Goal: Task Accomplishment & Management: Manage account settings

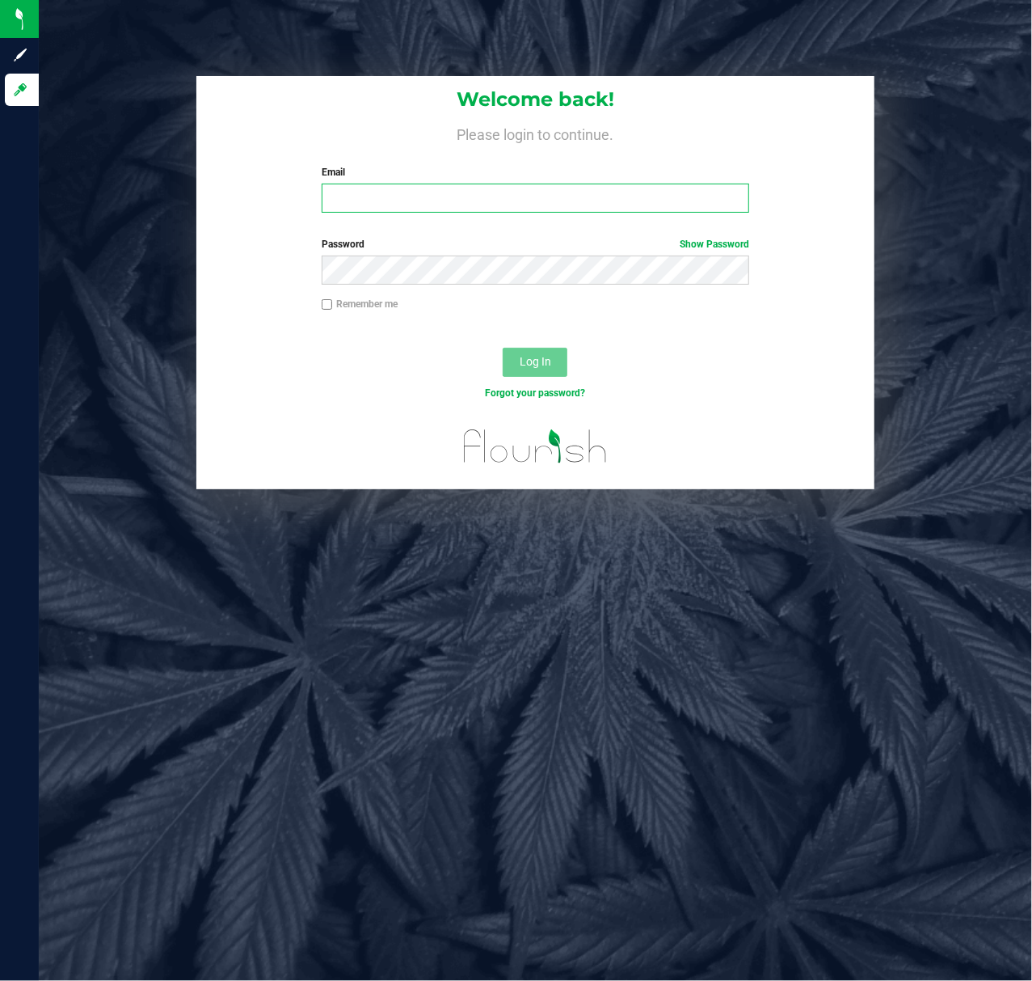
click at [376, 202] on input "Email" at bounding box center [536, 198] width 428 height 29
type input "[EMAIL_ADDRESS][DOMAIN_NAME]"
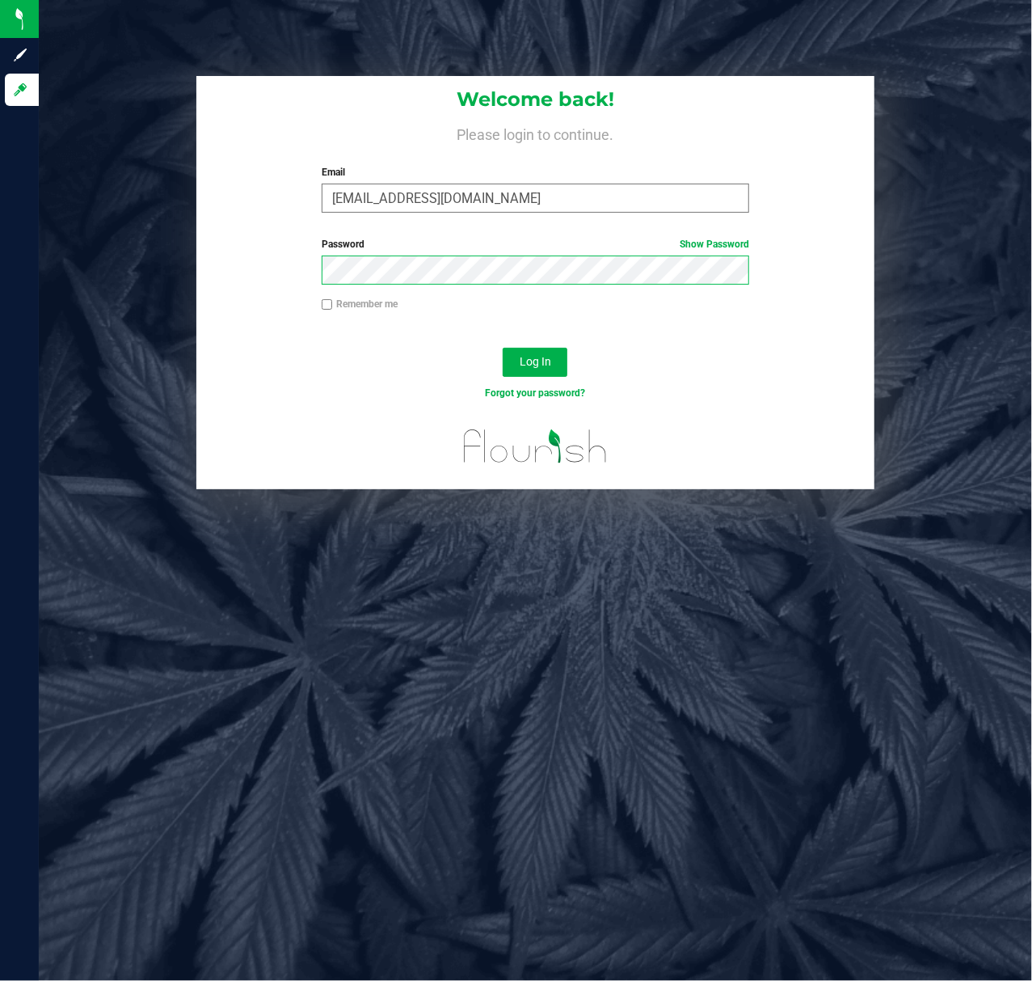
click at [503, 348] on button "Log In" at bounding box center [535, 362] width 65 height 29
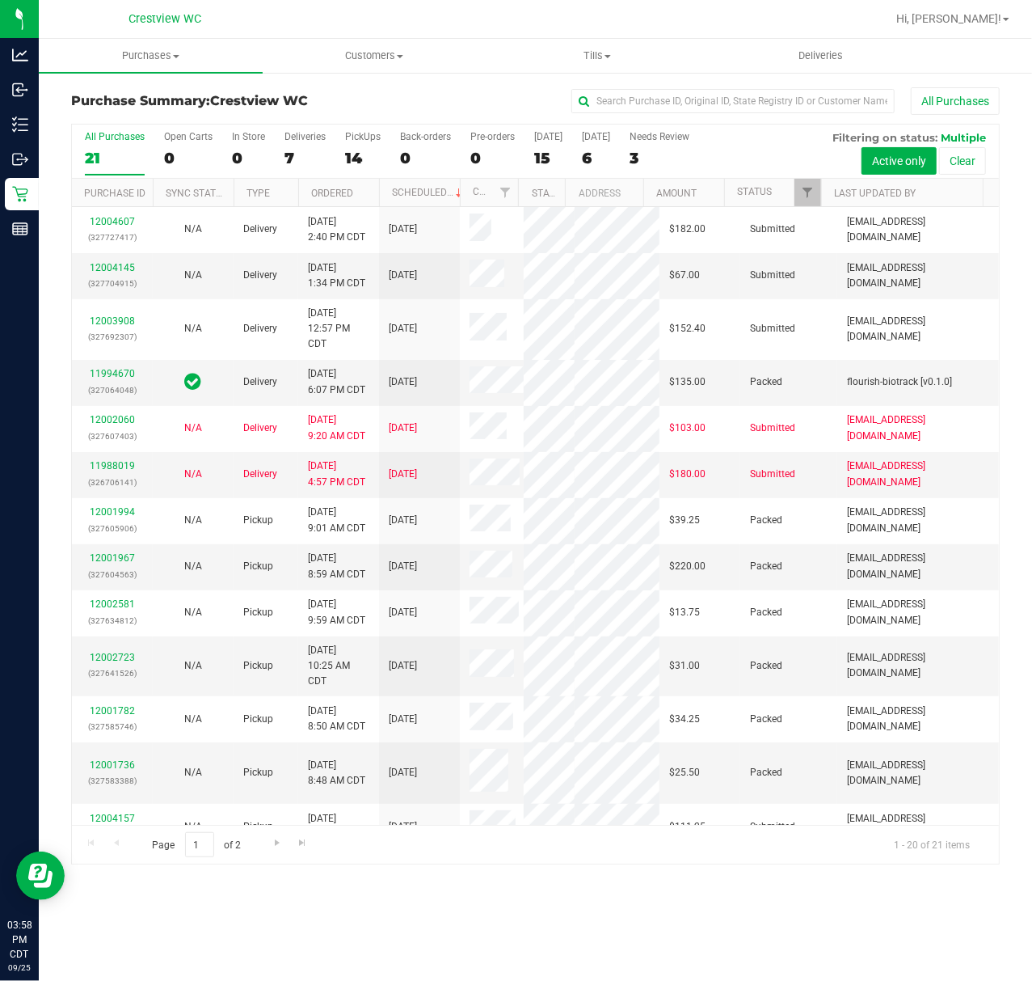
click at [458, 91] on div "All Purchases" at bounding box center [690, 100] width 619 height 27
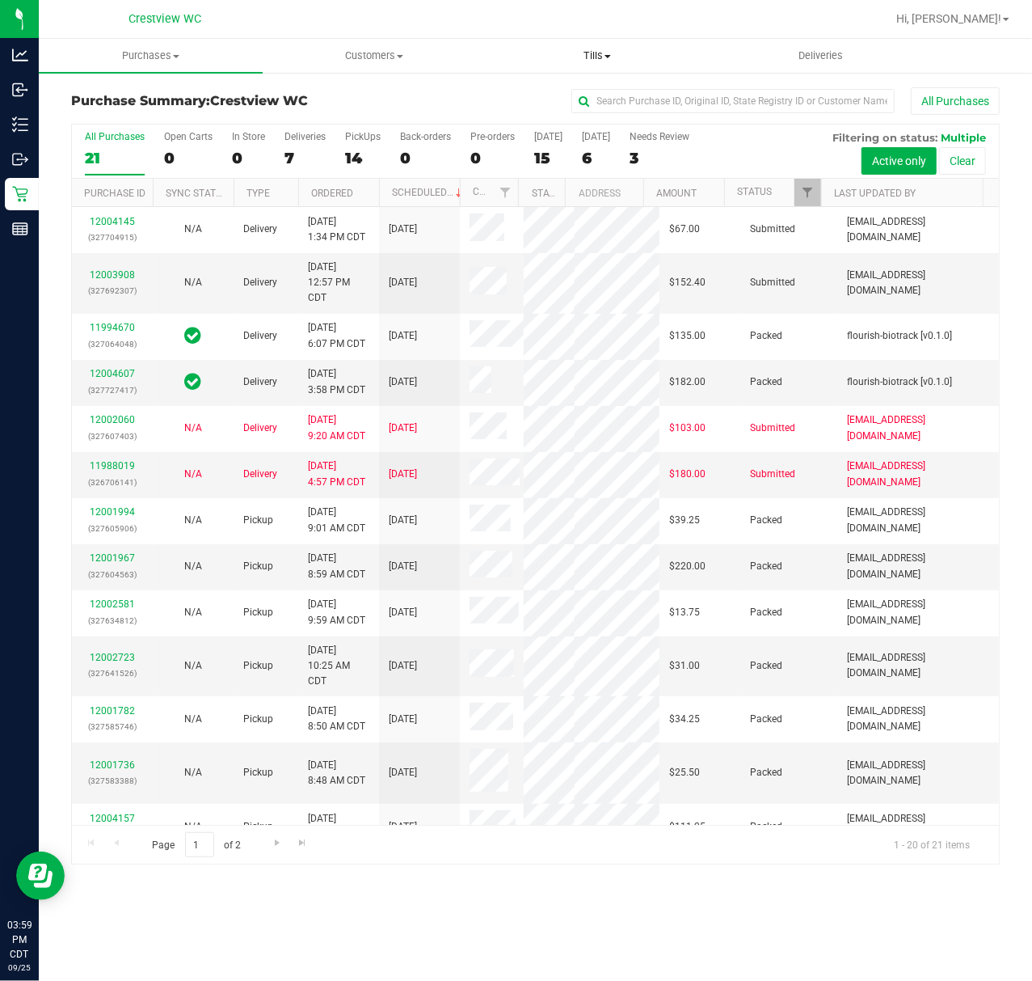
click at [593, 56] on span "Tills" at bounding box center [598, 56] width 222 height 15
click span "Manage tills"
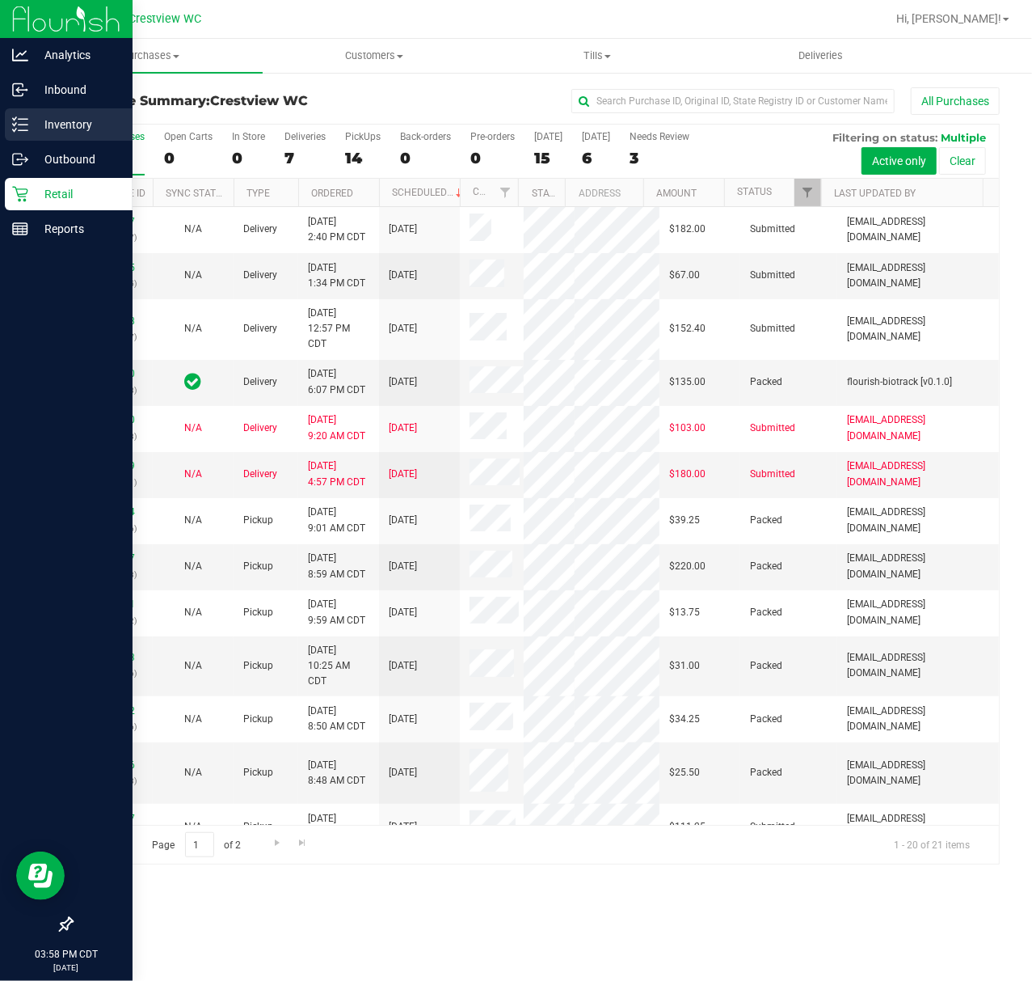
click at [91, 110] on div "Inventory" at bounding box center [69, 124] width 128 height 32
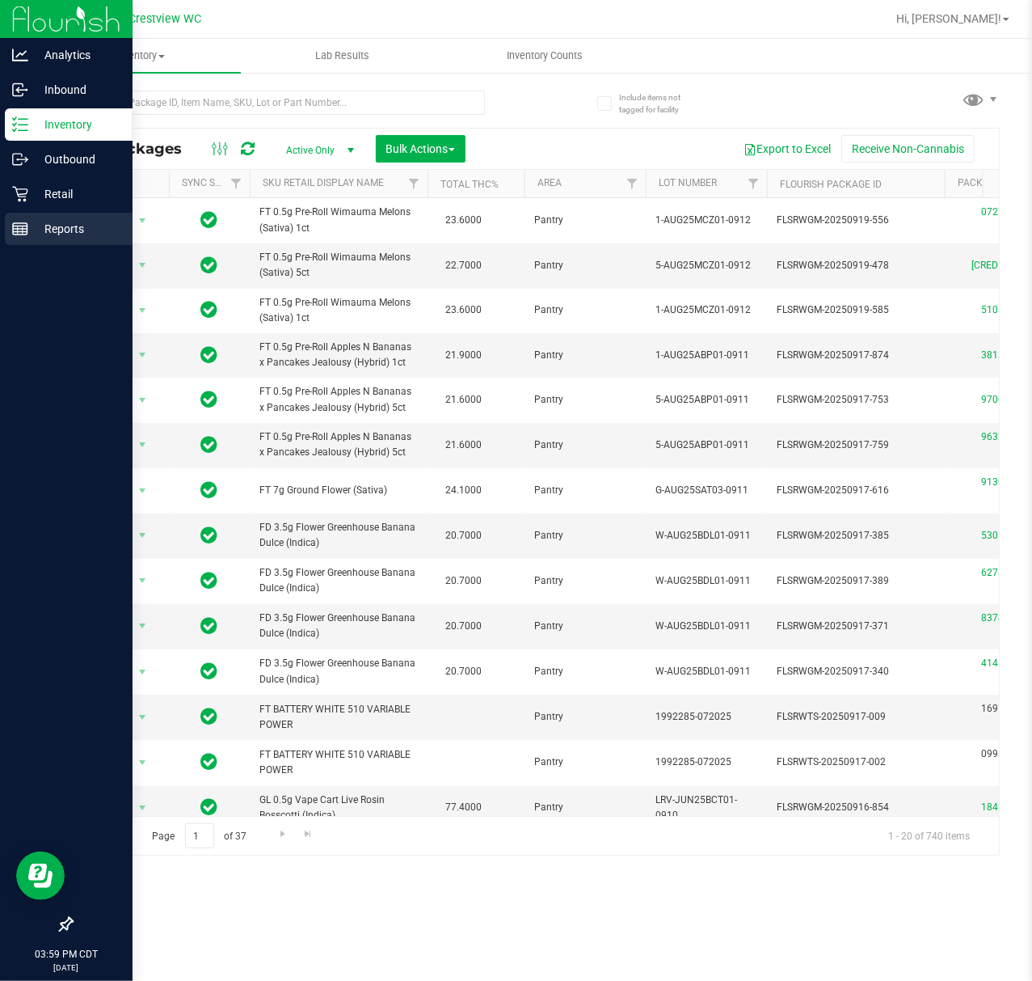
click at [34, 224] on p "Reports" at bounding box center [76, 228] width 97 height 19
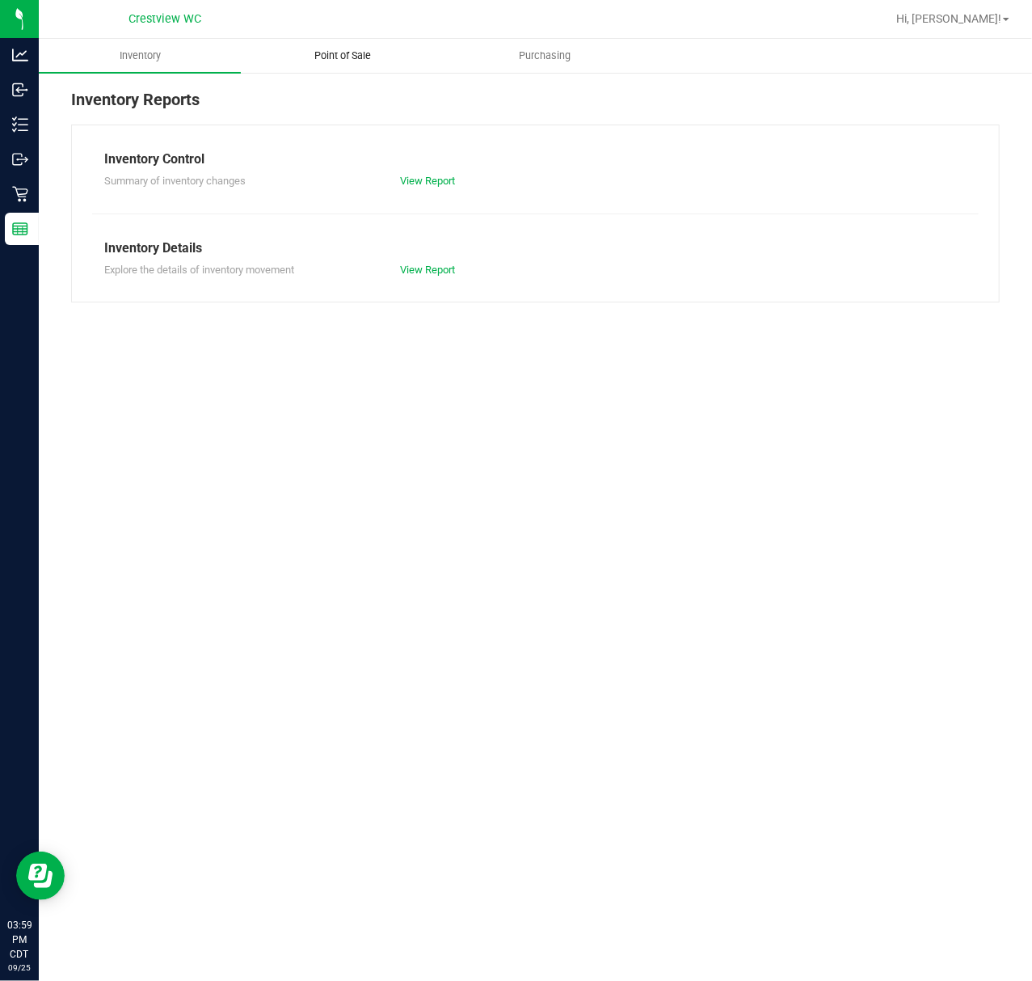
click at [351, 56] on span "Point of Sale" at bounding box center [343, 56] width 100 height 15
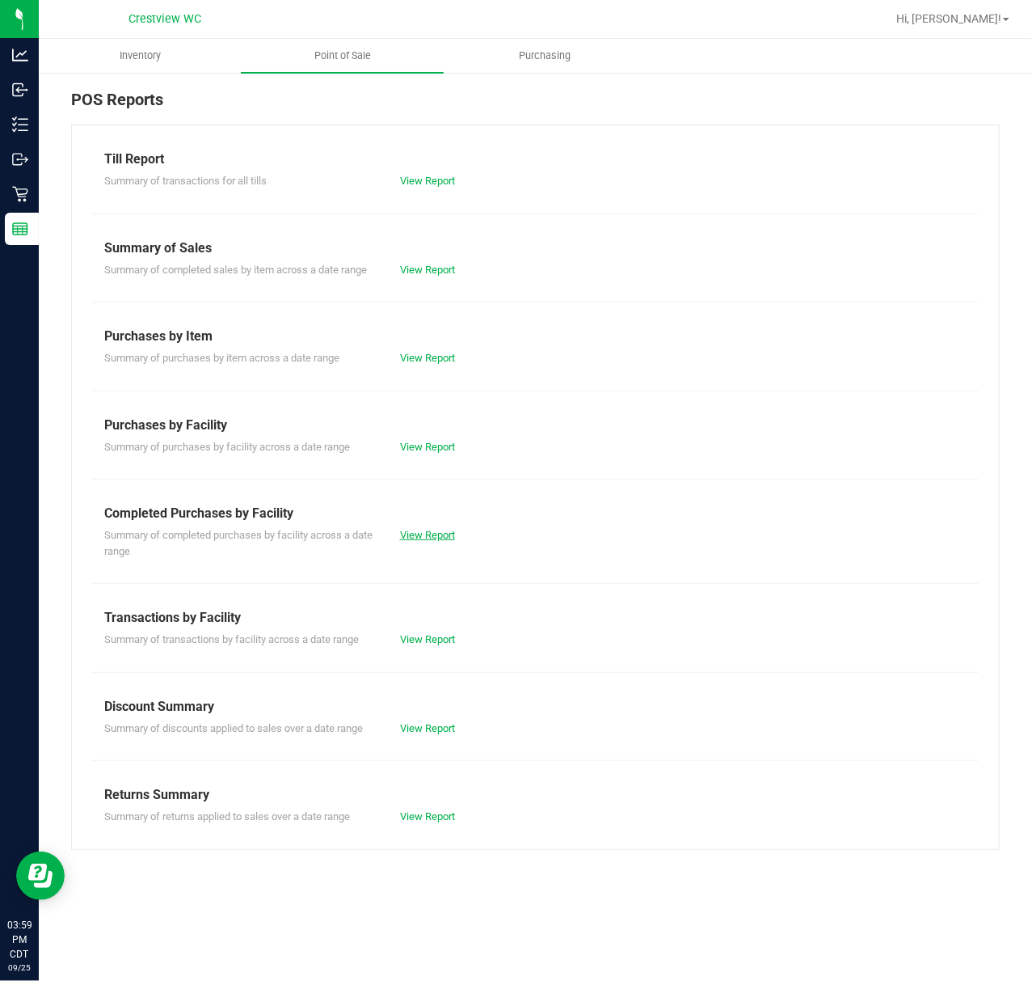
click at [443, 538] on link "View Report" at bounding box center [427, 535] width 55 height 12
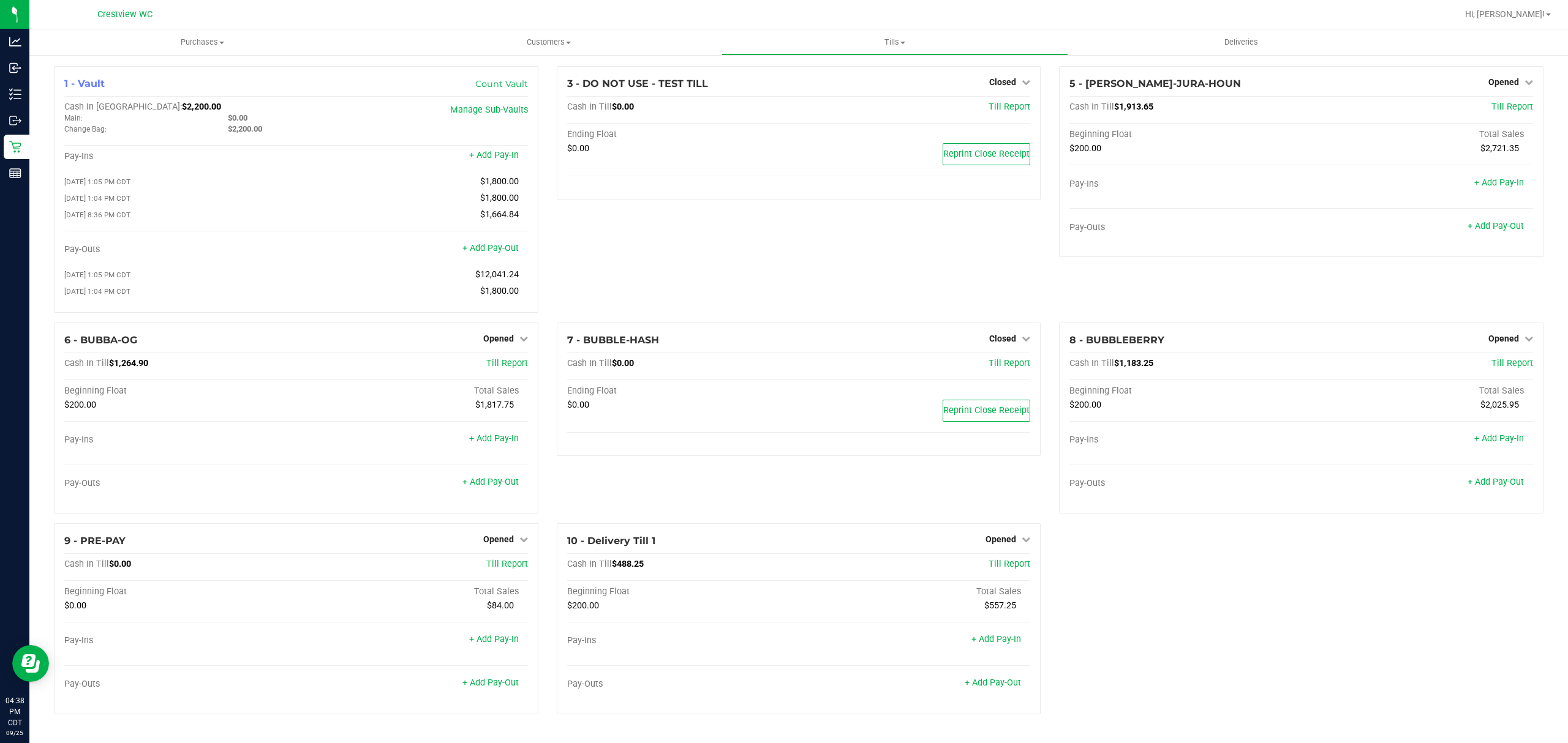
click at [1194, 583] on div "1 - Vault Count Vault Cash In Vault: $2,200.00 Main: $0.00 Change Bag: $2,200.0…" at bounding box center [799, 395] width 1508 height 658
click at [1016, 542] on link "Opened" at bounding box center [1008, 539] width 45 height 10
click at [1017, 564] on link "Close Till" at bounding box center [1003, 564] width 33 height 10
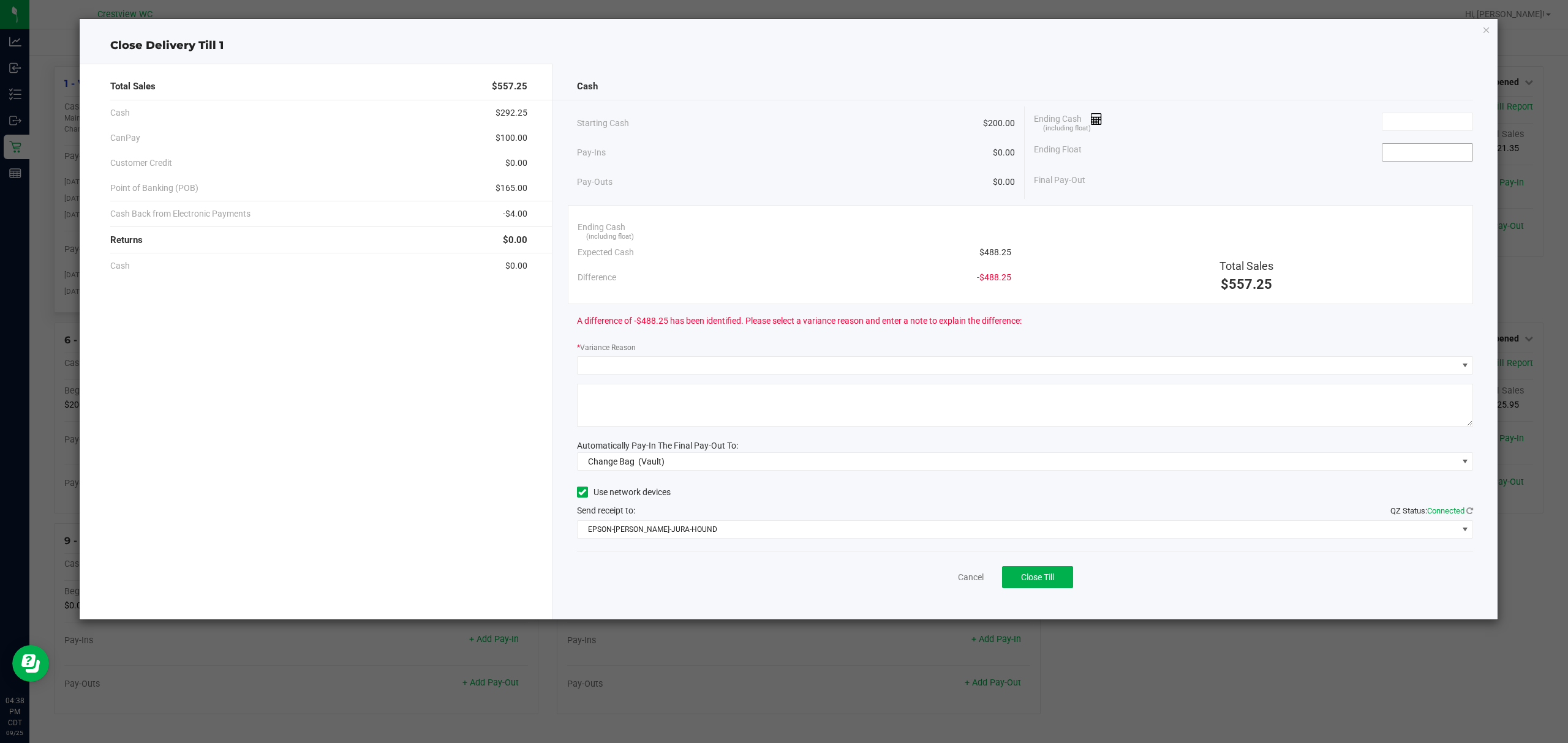
click at [1472, 149] on input at bounding box center [1428, 152] width 90 height 17
type input "$200.00"
click at [1437, 119] on input at bounding box center [1428, 122] width 90 height 17
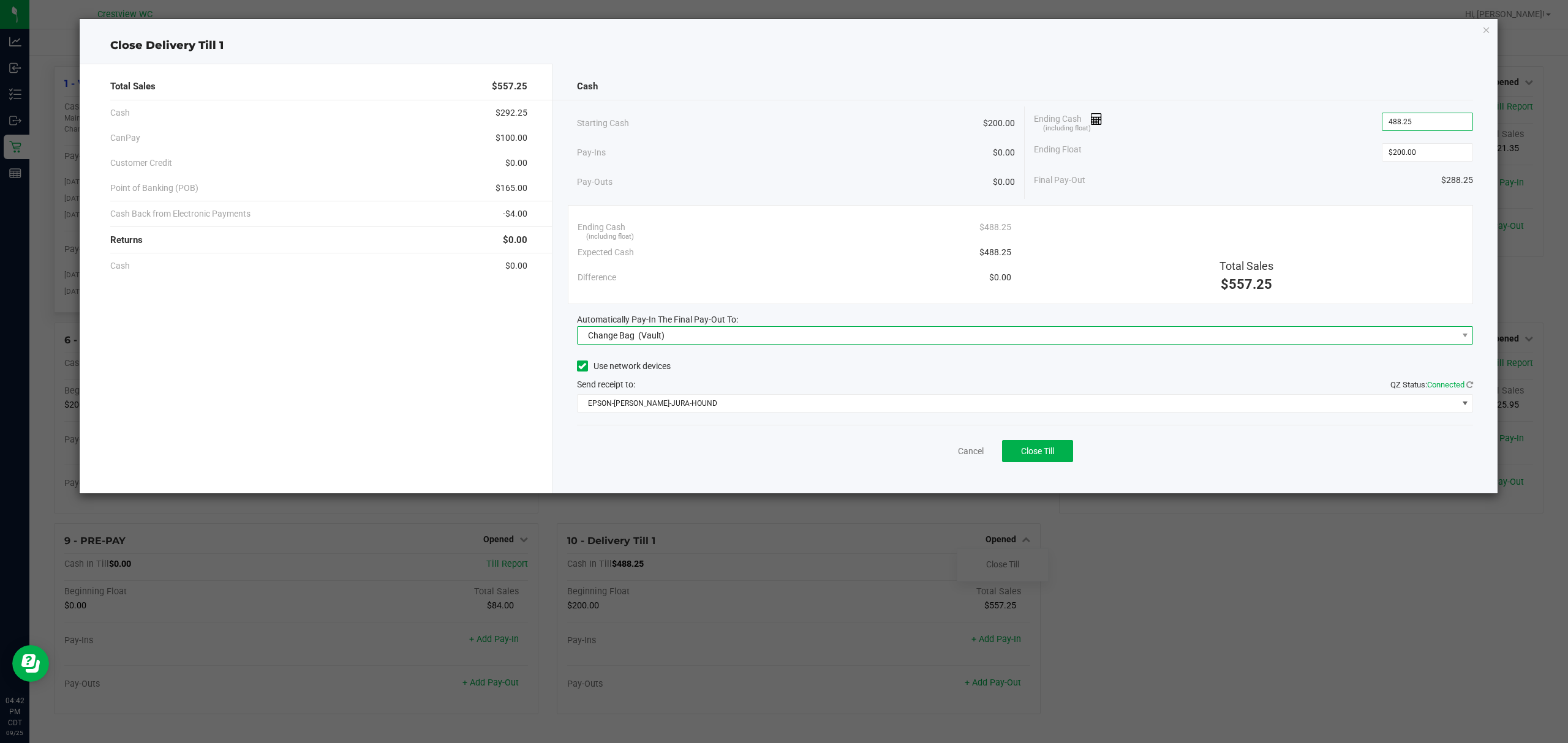
type input "$488.25"
click at [1027, 336] on span "Change Bag (Vault)" at bounding box center [1018, 336] width 881 height 17
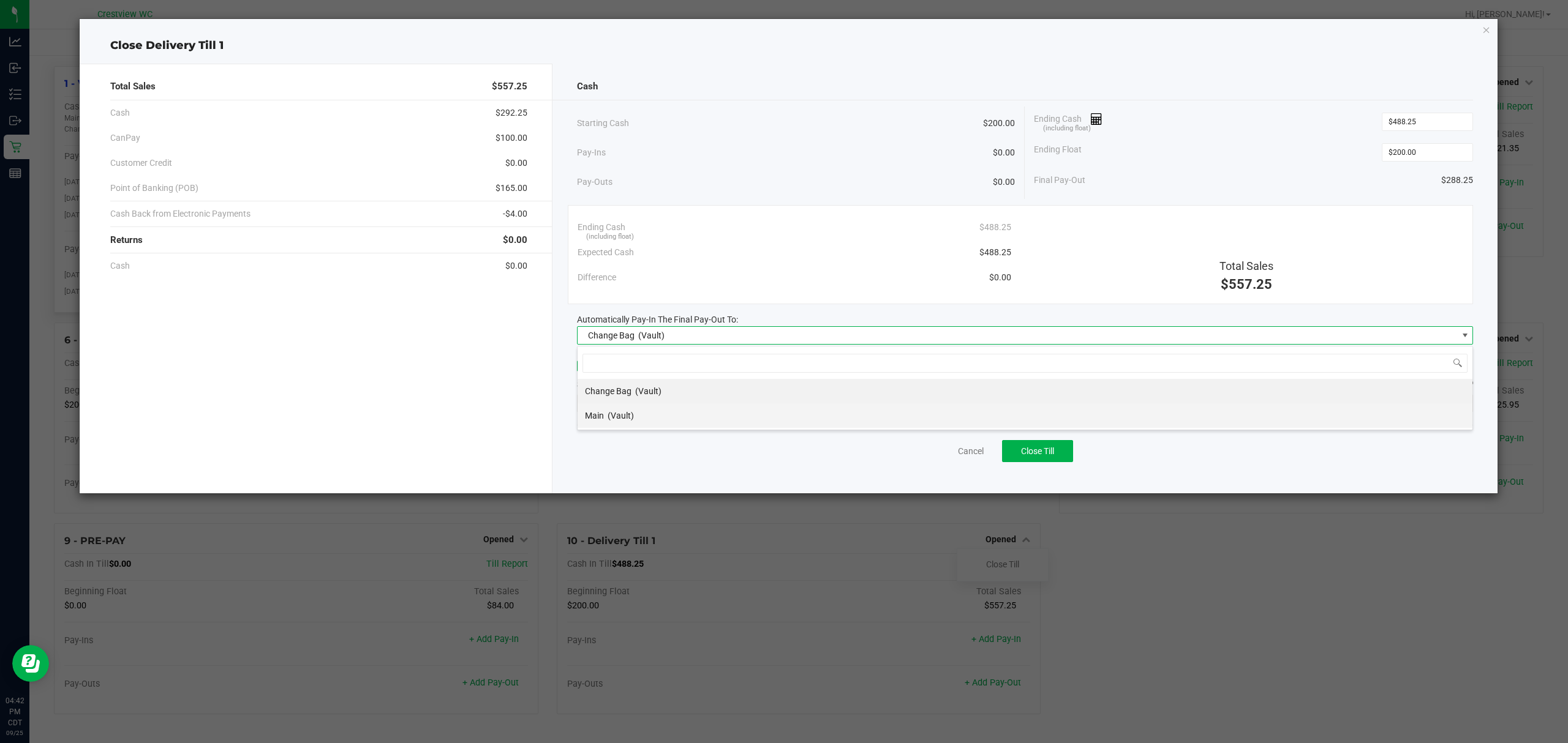
click at [634, 413] on span "(Vault)" at bounding box center [621, 415] width 27 height 10
click at [693, 402] on span "EPSON-BRUNO-JURA-HOUND" at bounding box center [1018, 403] width 881 height 17
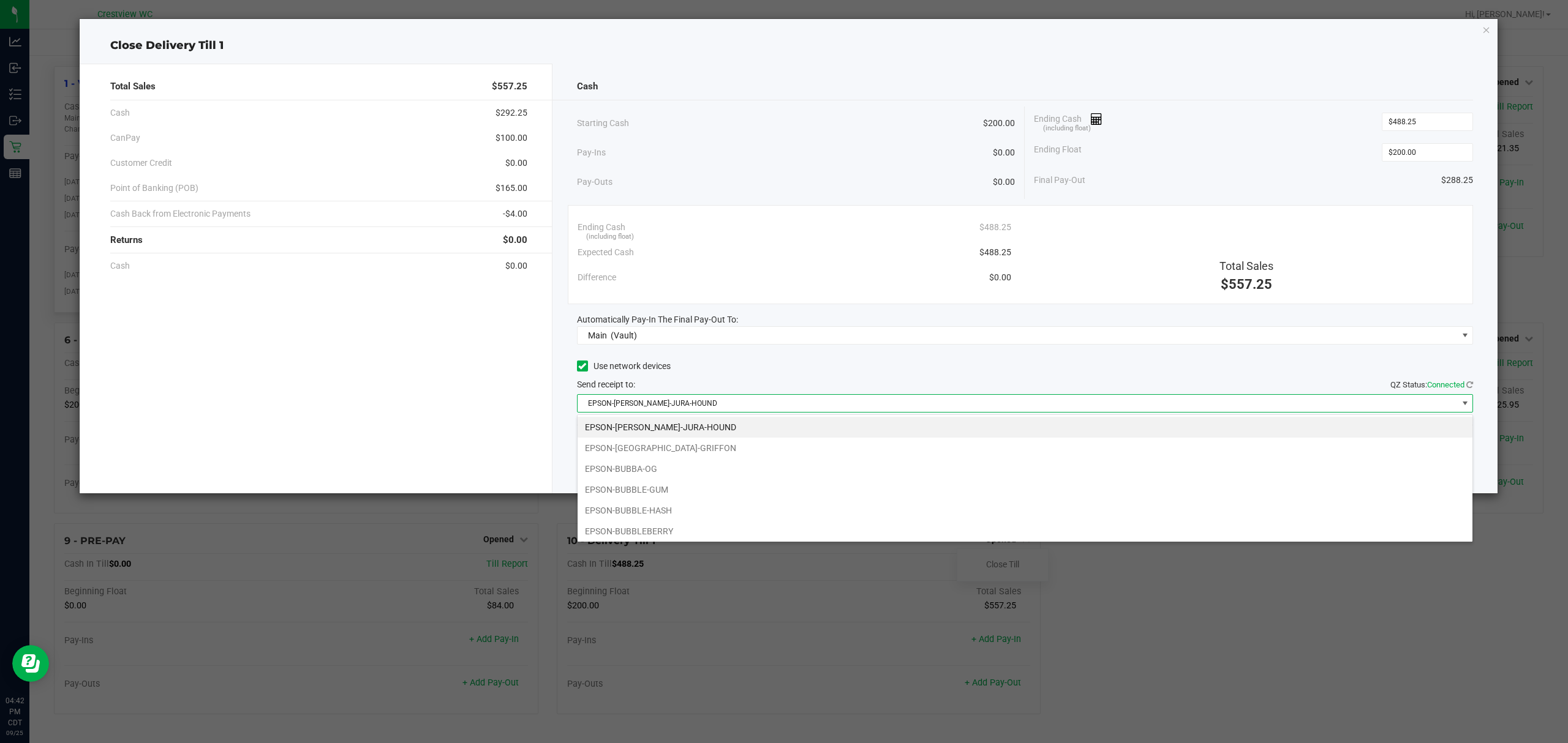
click at [681, 489] on li "EPSON-BUBBLE-GUM" at bounding box center [1025, 489] width 895 height 20
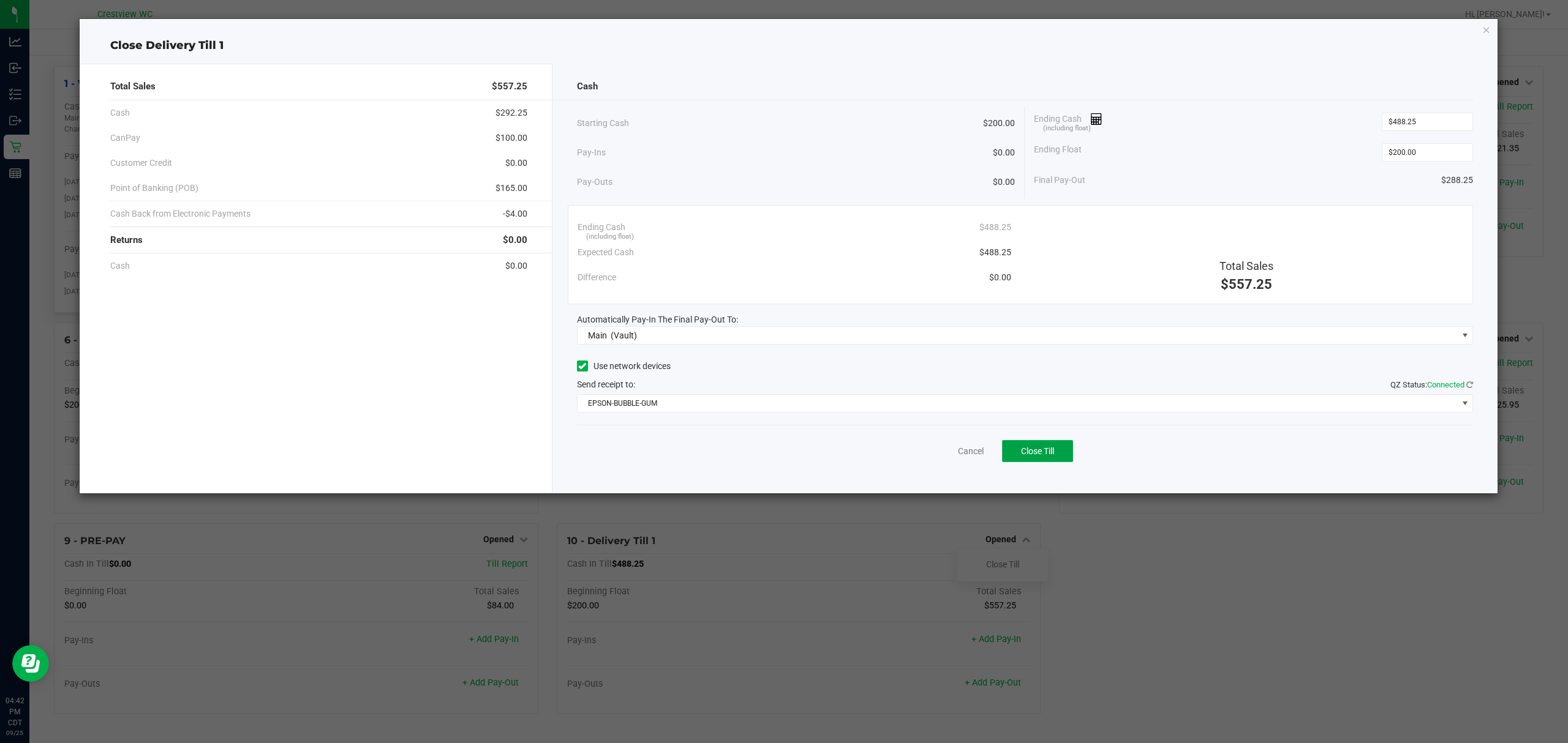
click at [1044, 456] on span "Close Till" at bounding box center [1038, 451] width 33 height 10
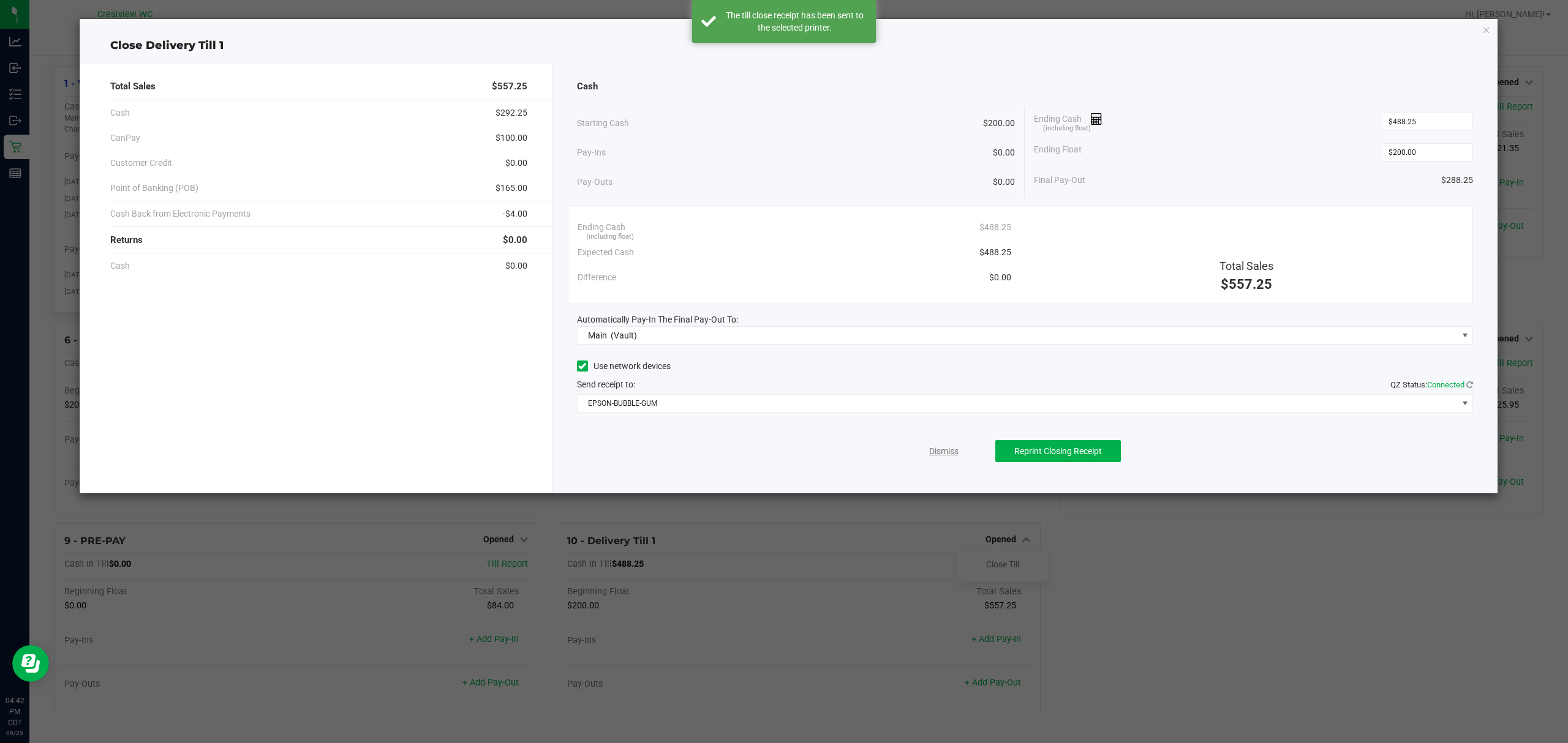
click at [951, 453] on link "Dismiss" at bounding box center [944, 451] width 30 height 13
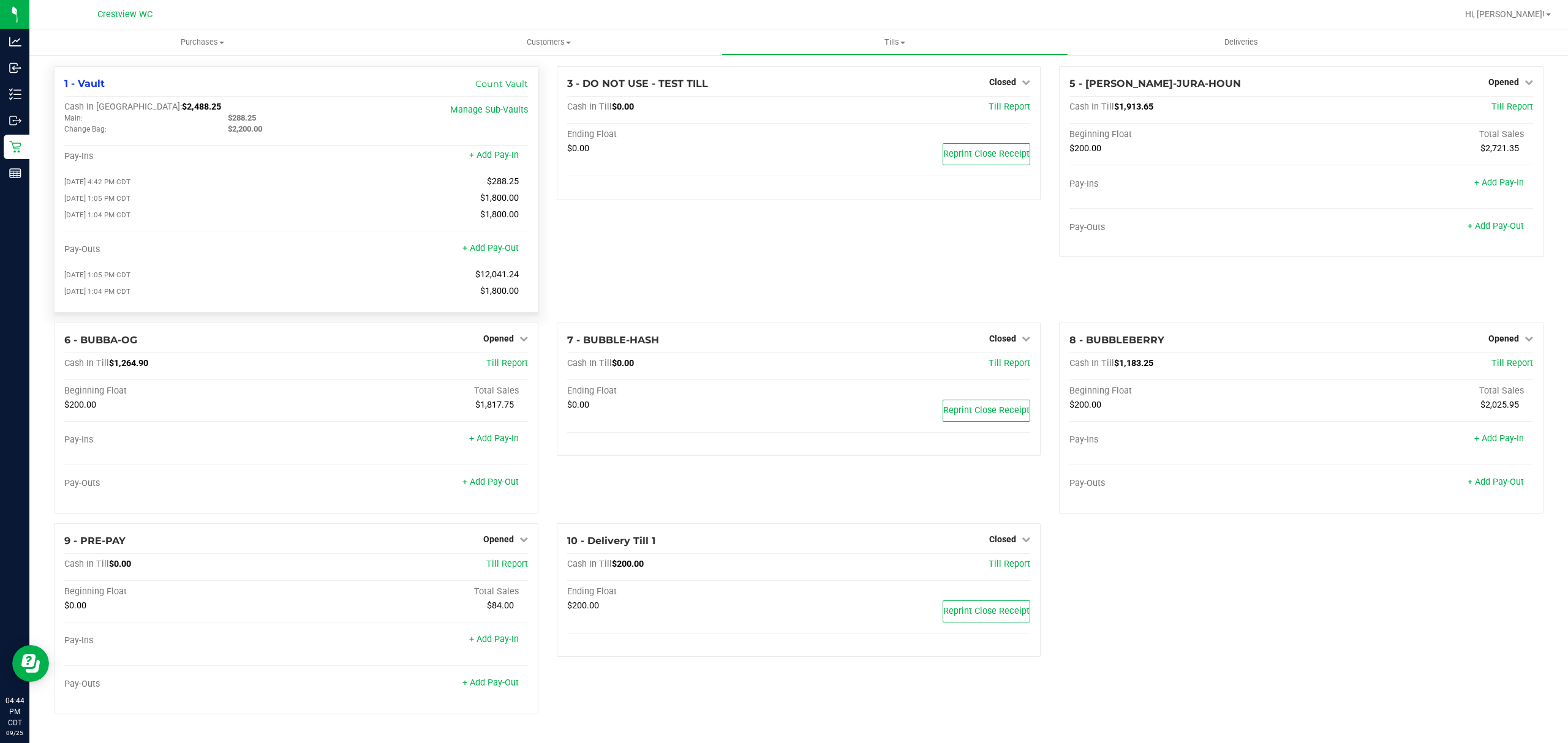
click at [750, 253] on div "3 - DO NOT USE - TEST TILL Closed Open Till Cash In Till $0.00 Till Report Endi…" at bounding box center [800, 194] width 503 height 257
